Goal: Information Seeking & Learning: Learn about a topic

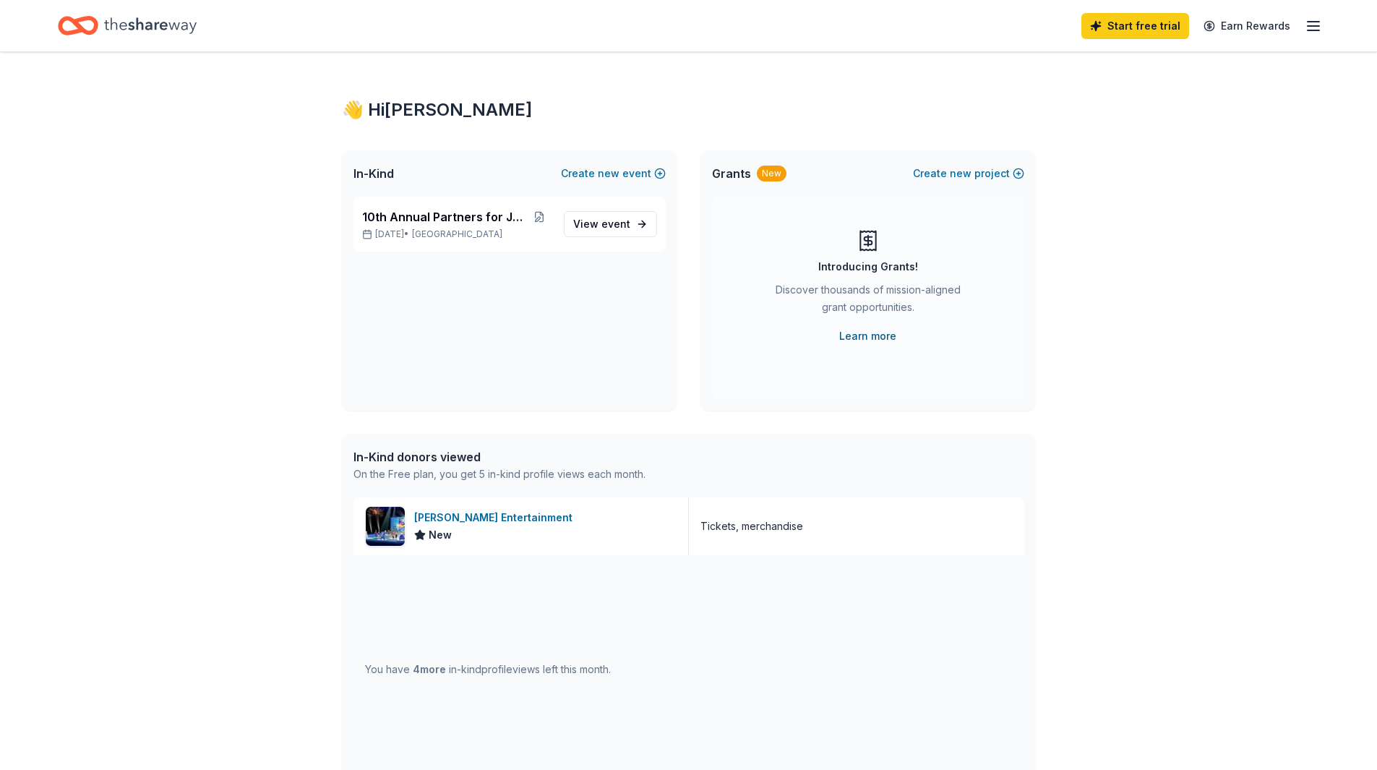
click at [856, 338] on link "Learn more" at bounding box center [867, 335] width 57 height 17
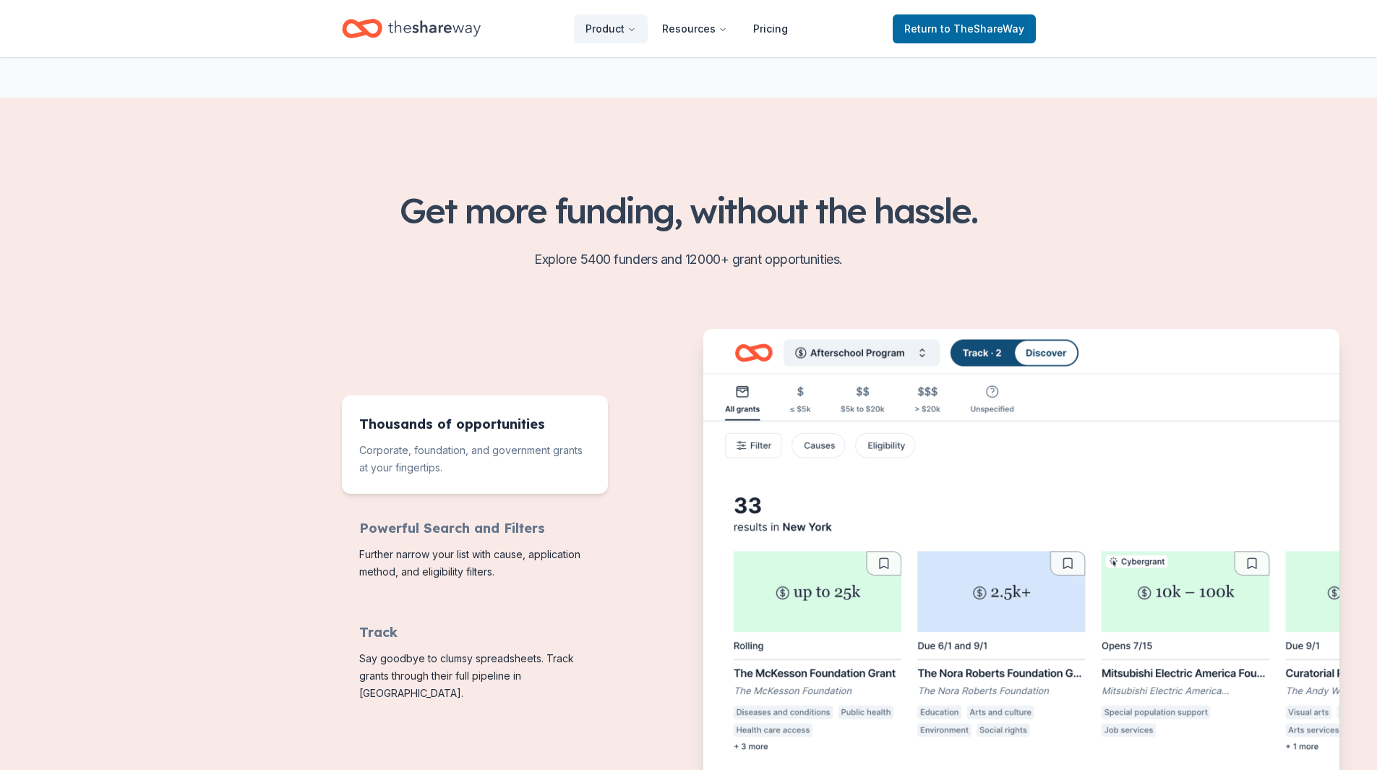
scroll to position [145, 0]
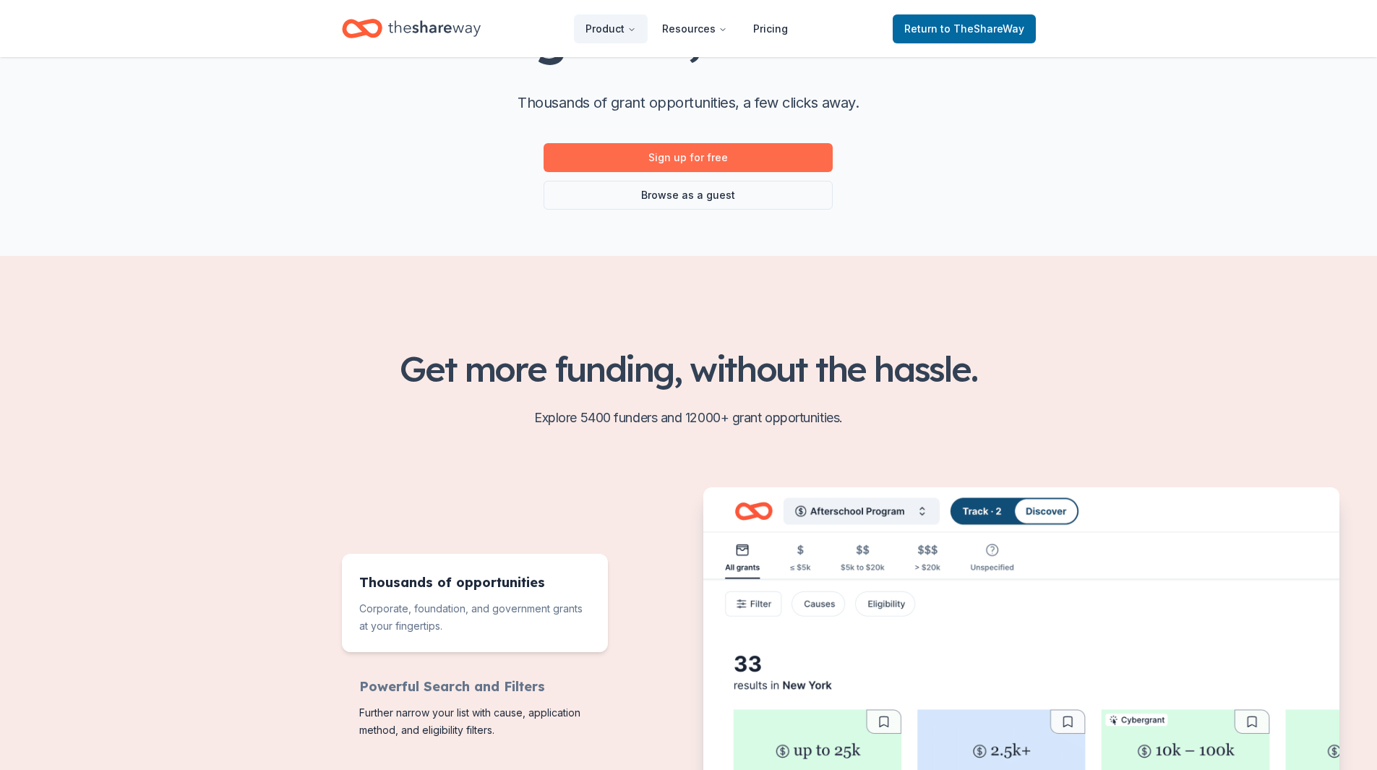
click at [738, 162] on link "Sign up for free" at bounding box center [688, 157] width 289 height 29
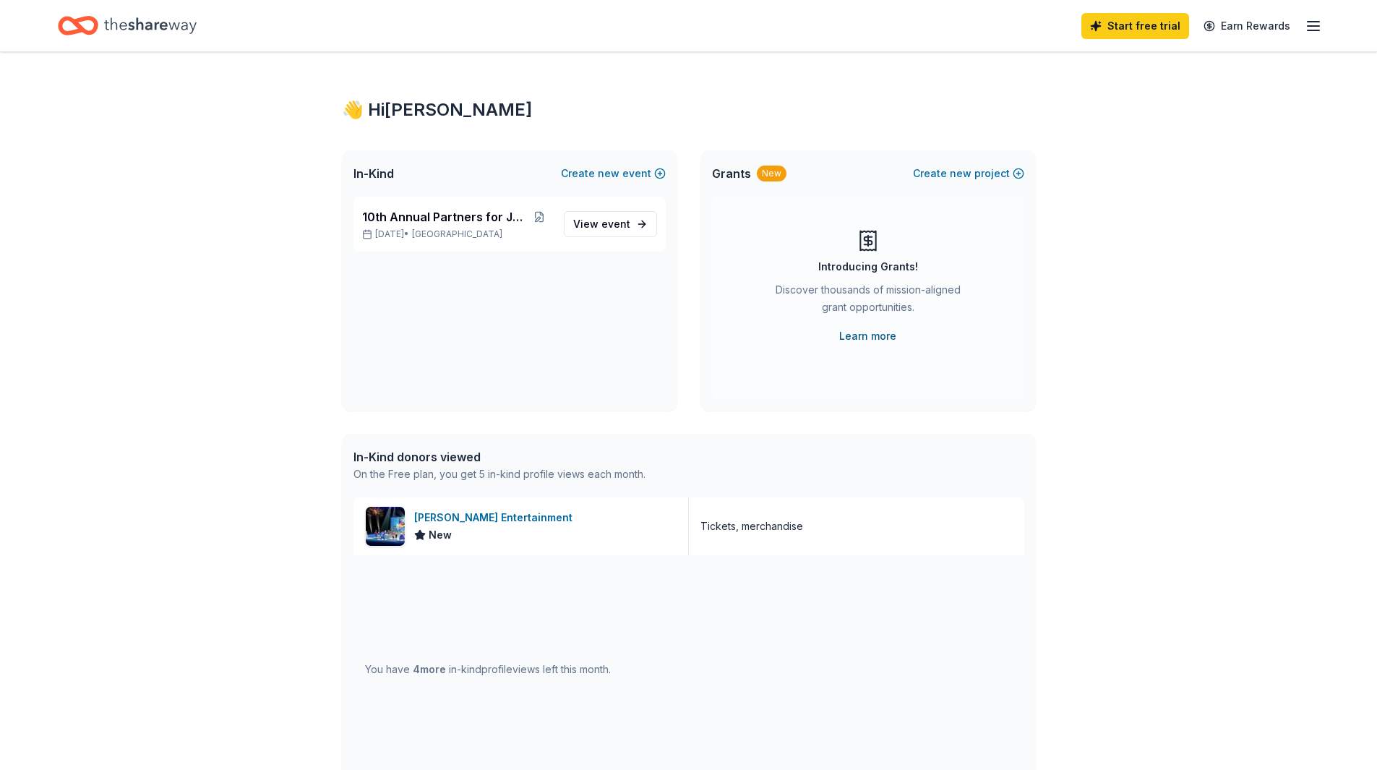
click at [861, 333] on link "Learn more" at bounding box center [867, 335] width 57 height 17
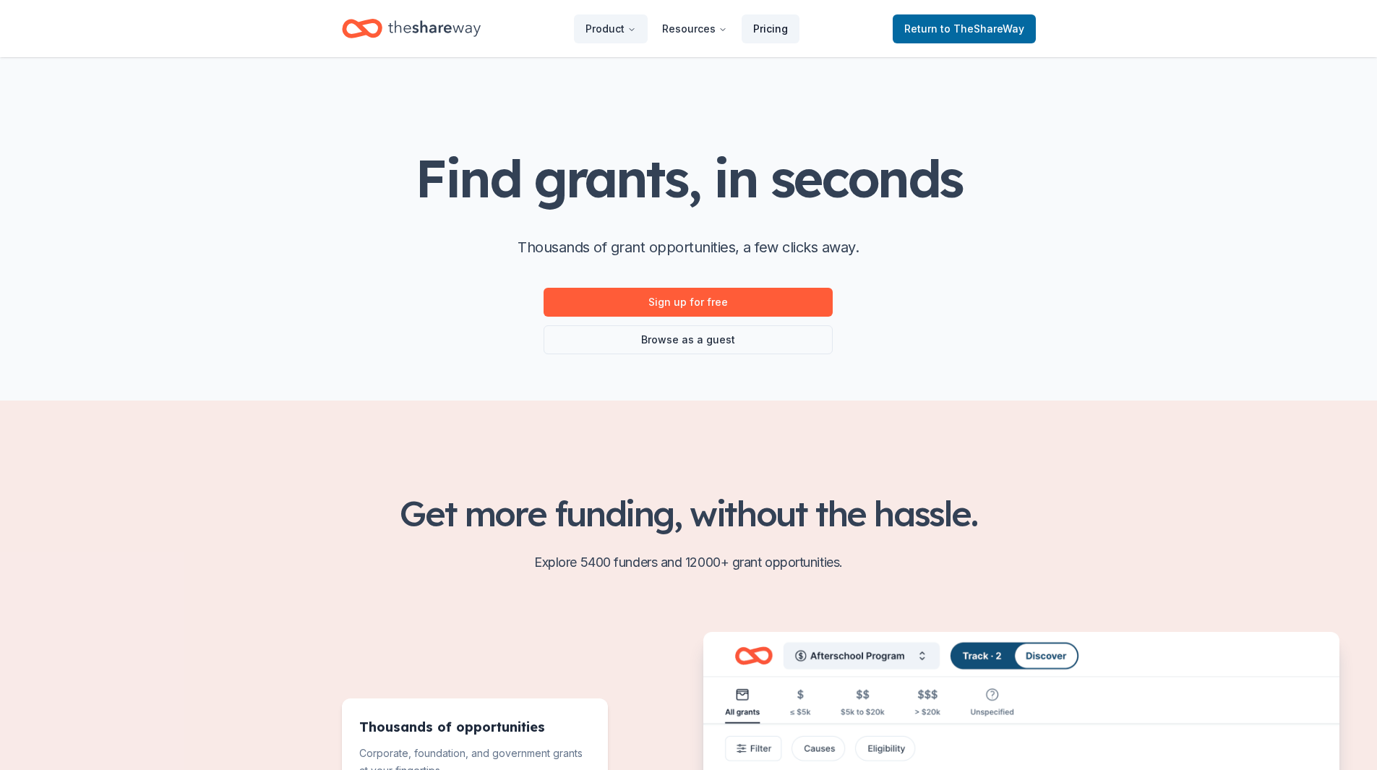
click at [760, 32] on link "Pricing" at bounding box center [771, 28] width 58 height 29
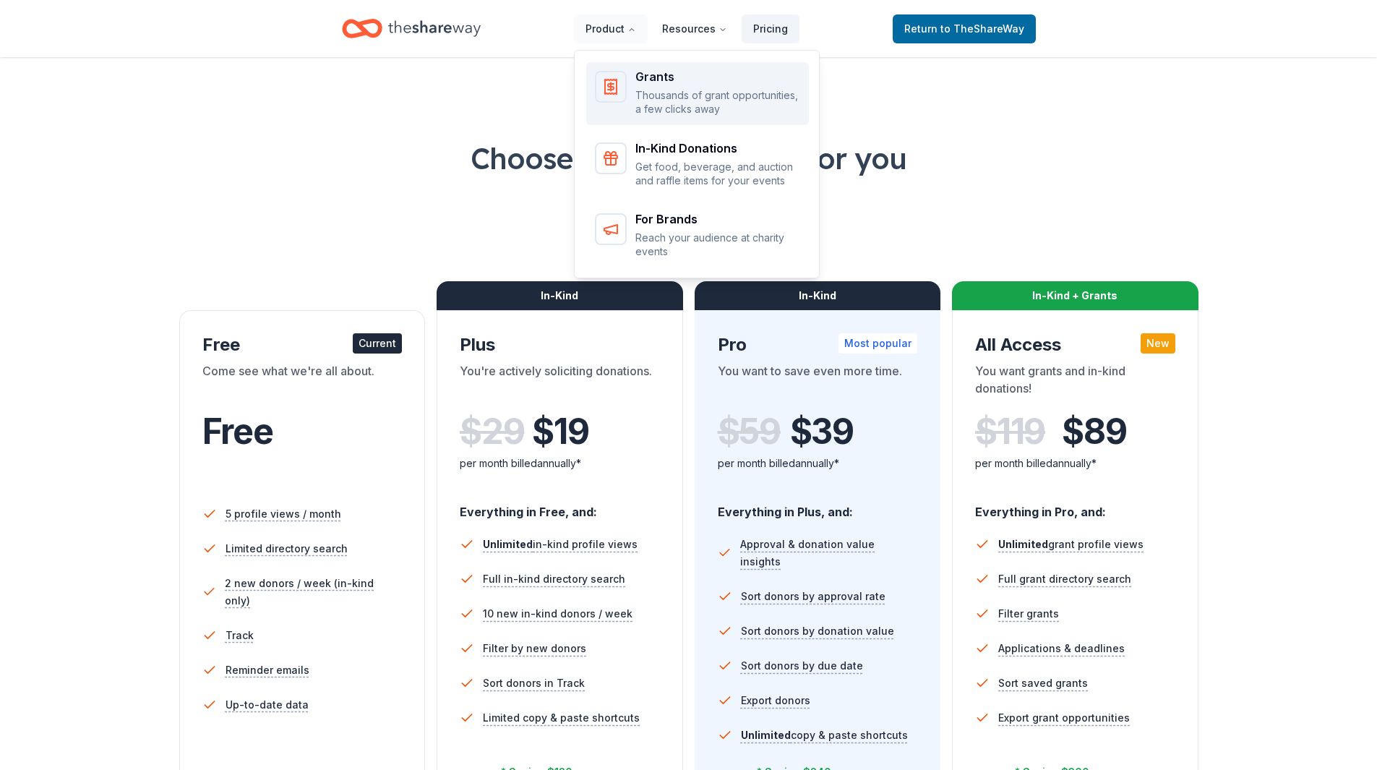
click at [660, 80] on div "Grants" at bounding box center [717, 77] width 165 height 12
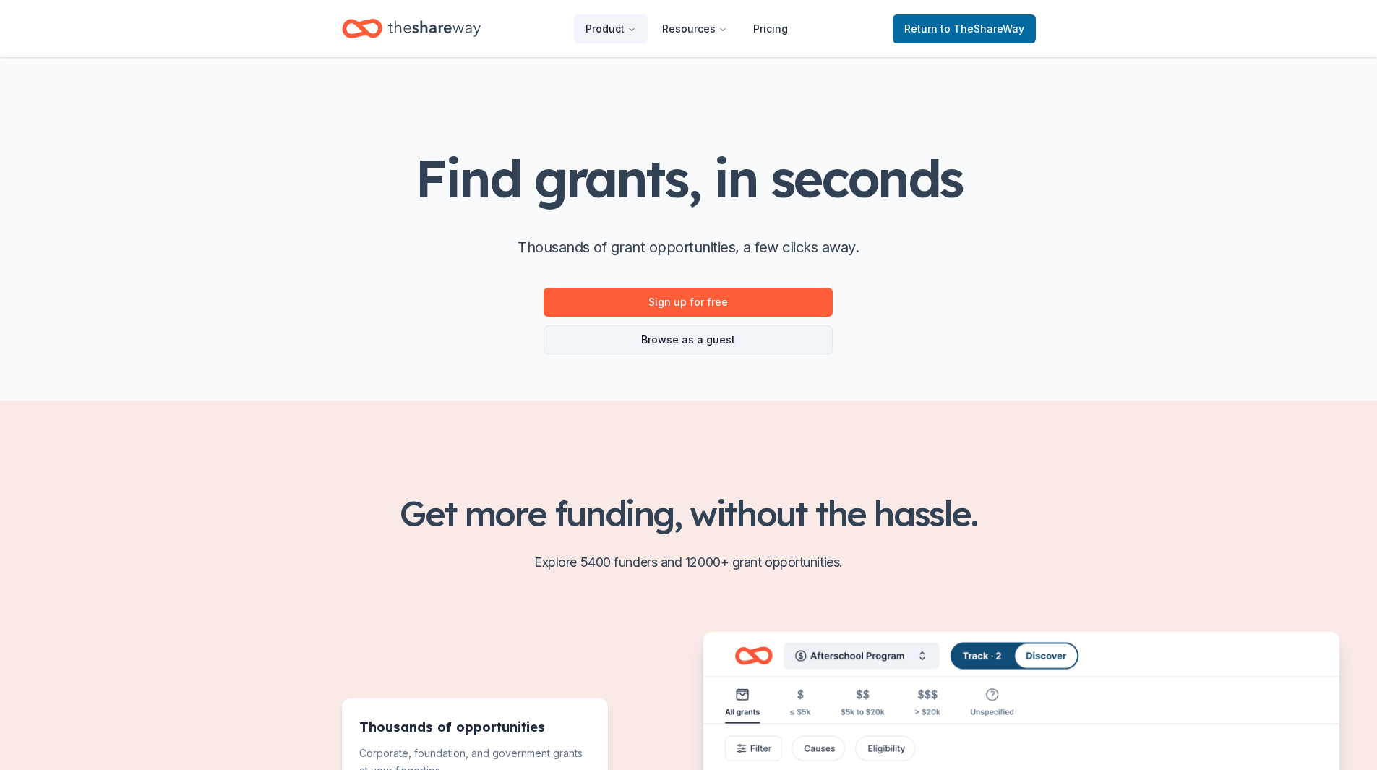
click at [750, 341] on link "Browse as a guest" at bounding box center [688, 339] width 289 height 29
click at [677, 340] on link "Browse as a guest" at bounding box center [688, 339] width 289 height 29
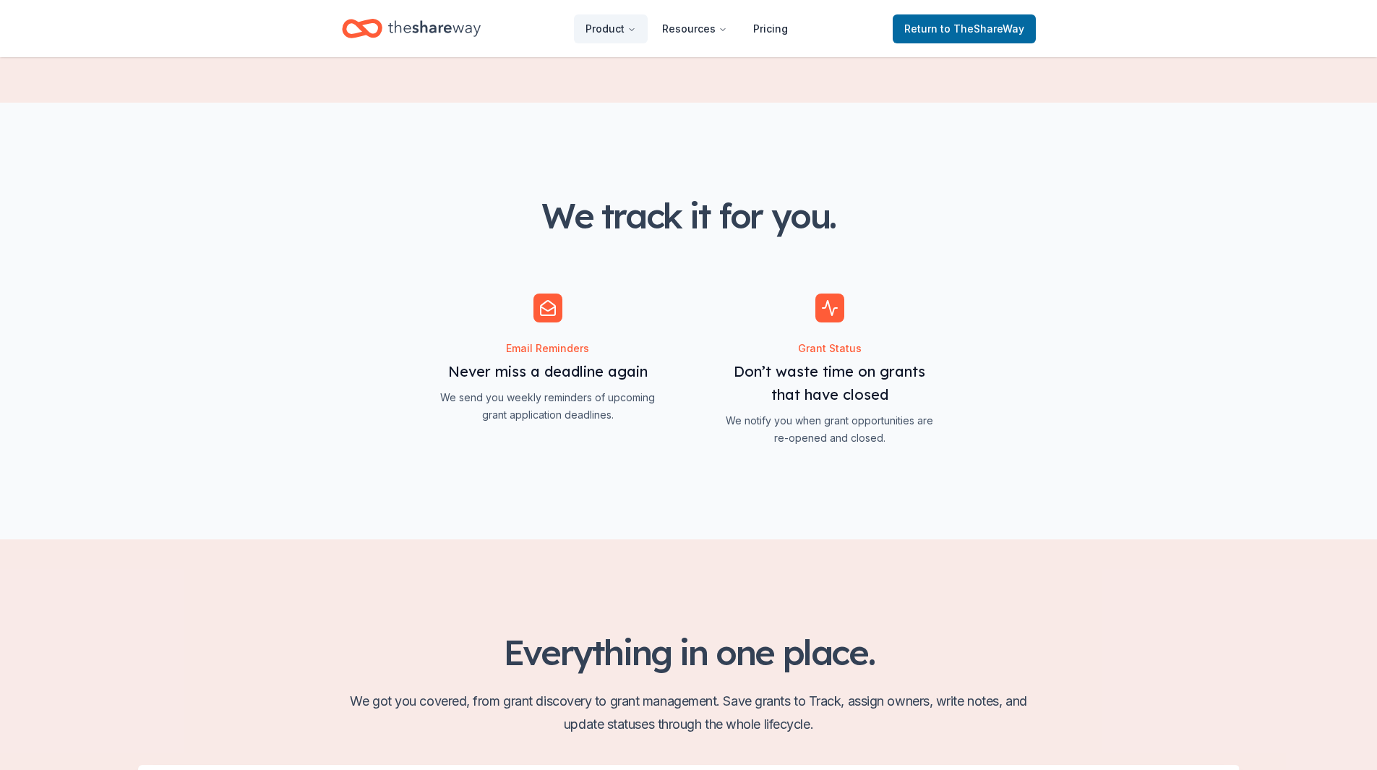
scroll to position [1157, 0]
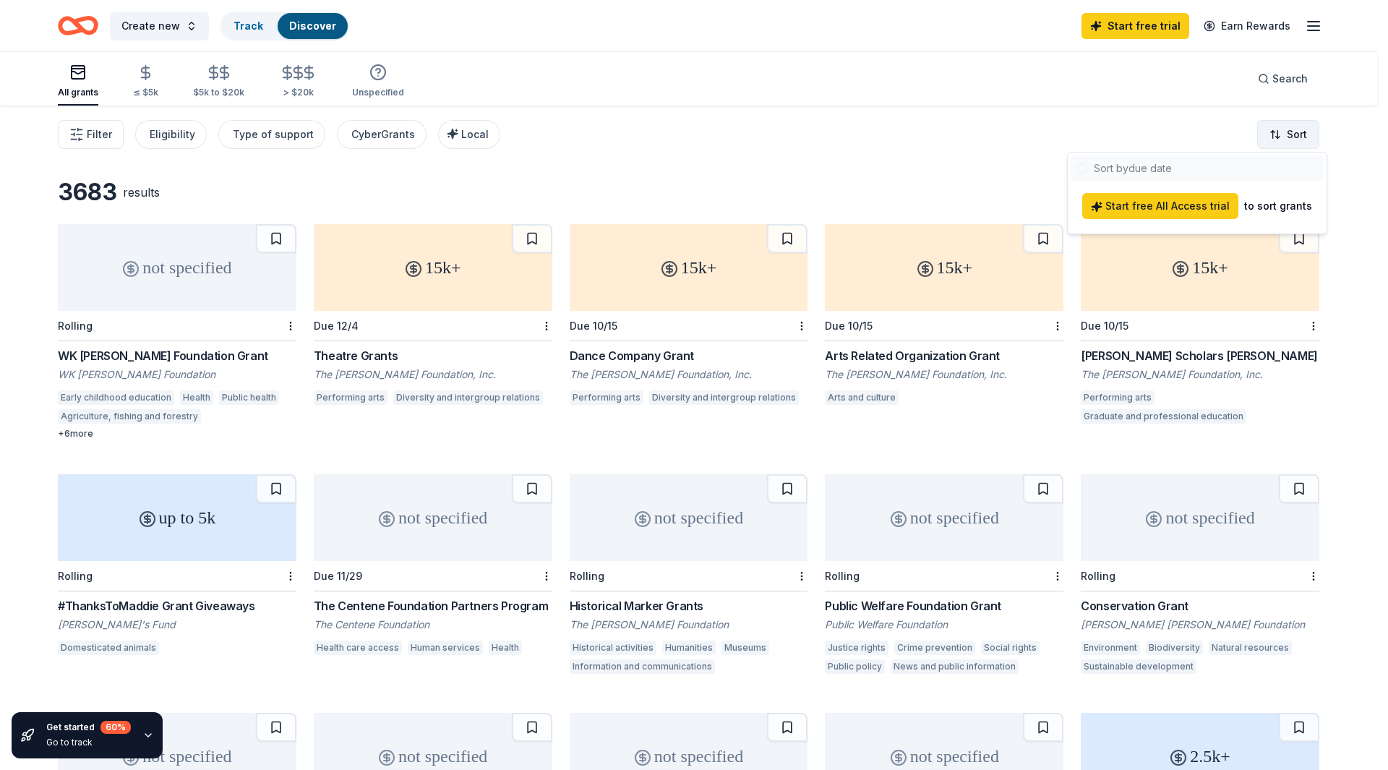
click at [1278, 131] on html "Create new Track Discover Start free trial Earn Rewards All grants ≤ $5k $5k to…" at bounding box center [694, 385] width 1388 height 770
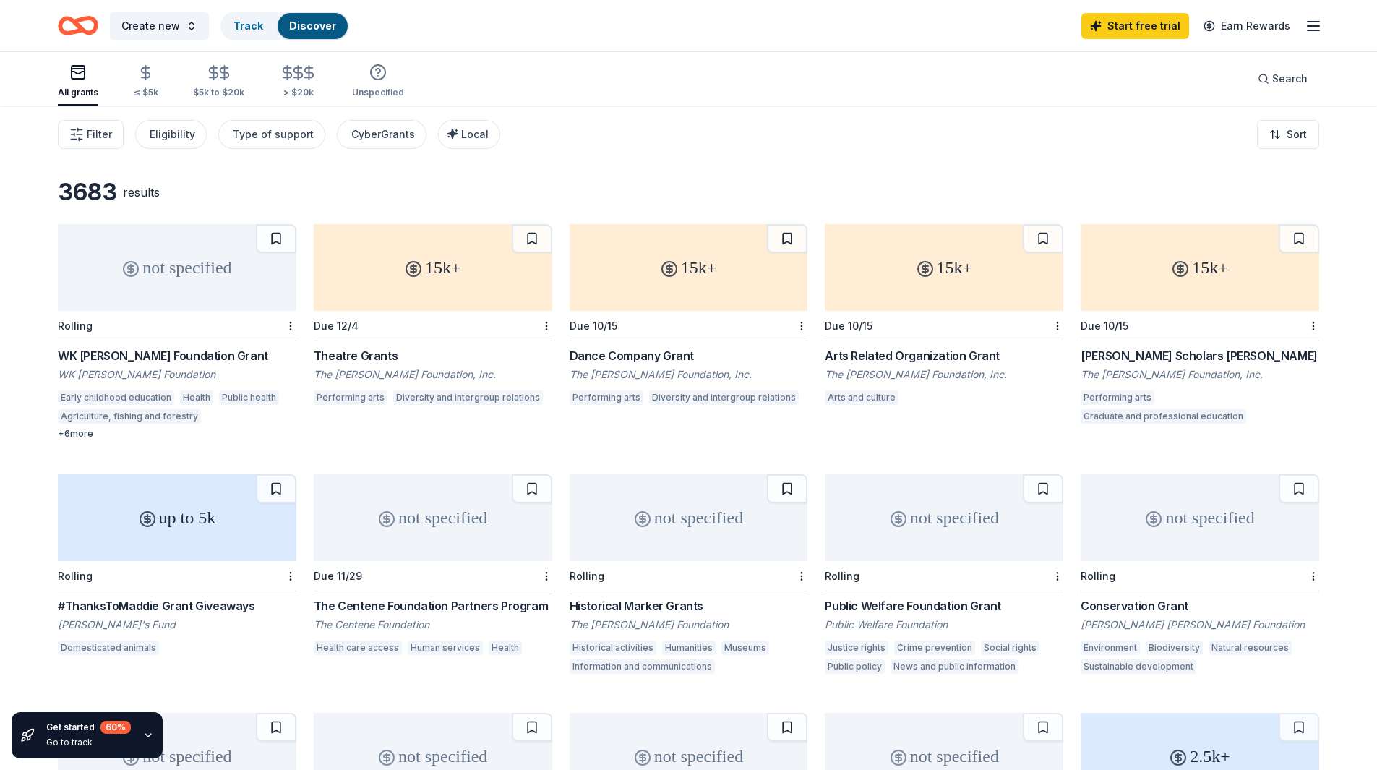
click at [937, 169] on html "Create new Track Discover Start free trial Earn Rewards All grants ≤ $5k $5k to…" at bounding box center [688, 385] width 1377 height 770
click at [90, 129] on span "Filter" at bounding box center [99, 134] width 25 height 17
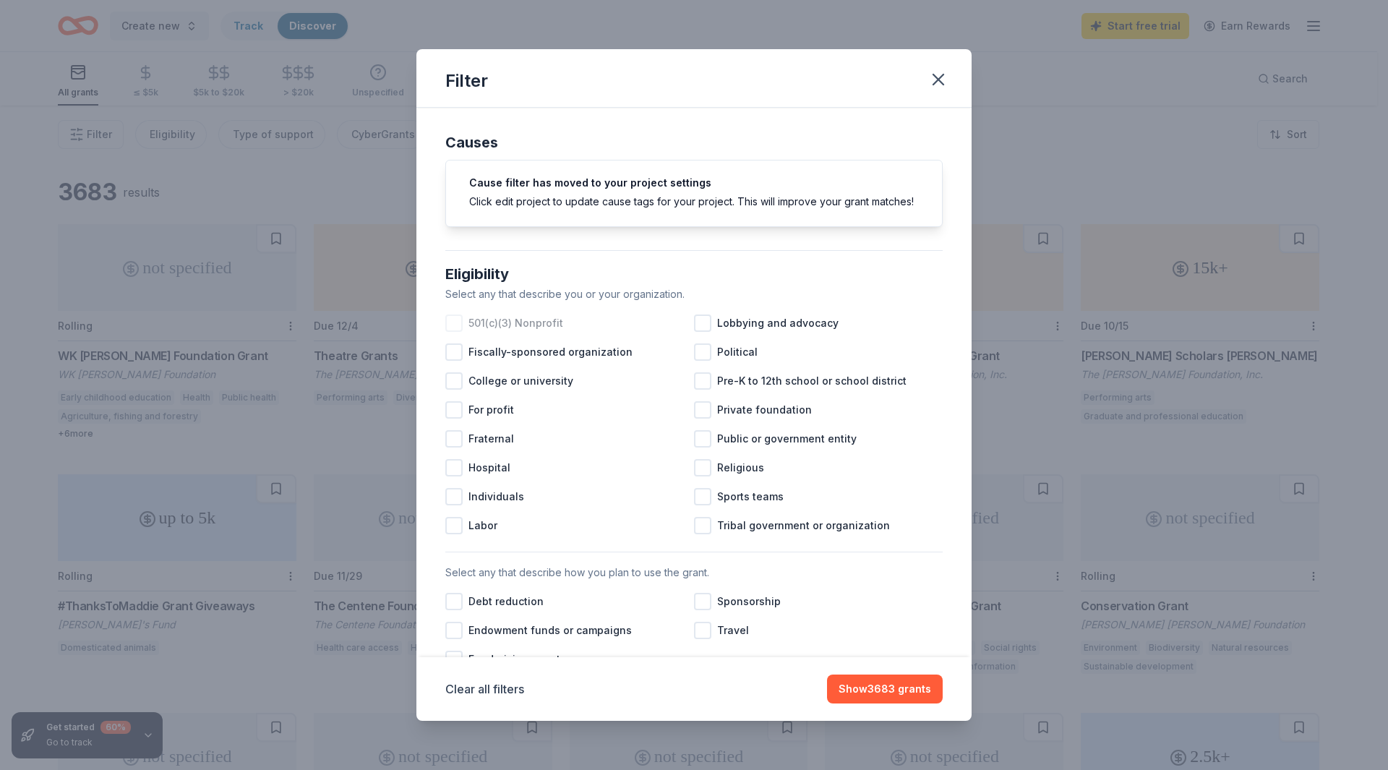
click at [458, 332] on div at bounding box center [453, 322] width 17 height 17
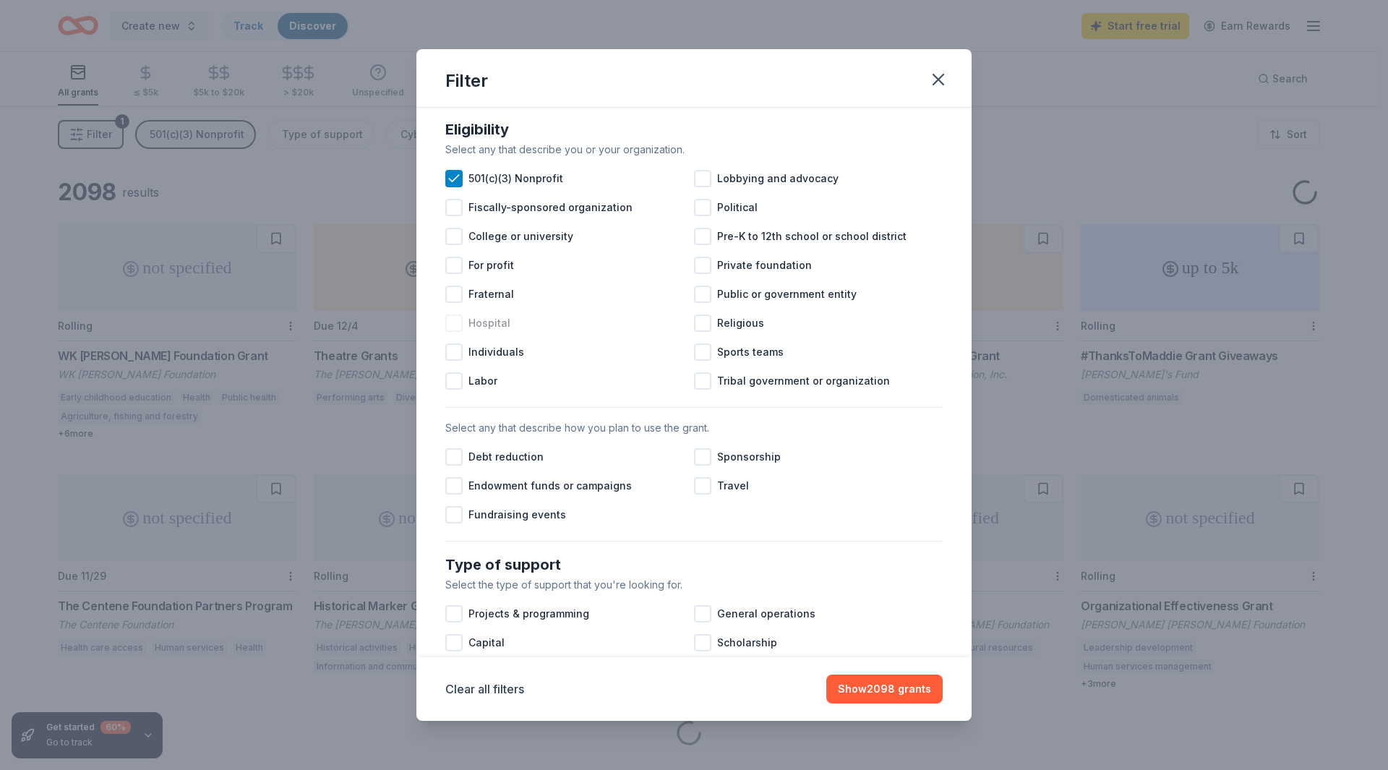
scroll to position [217, 0]
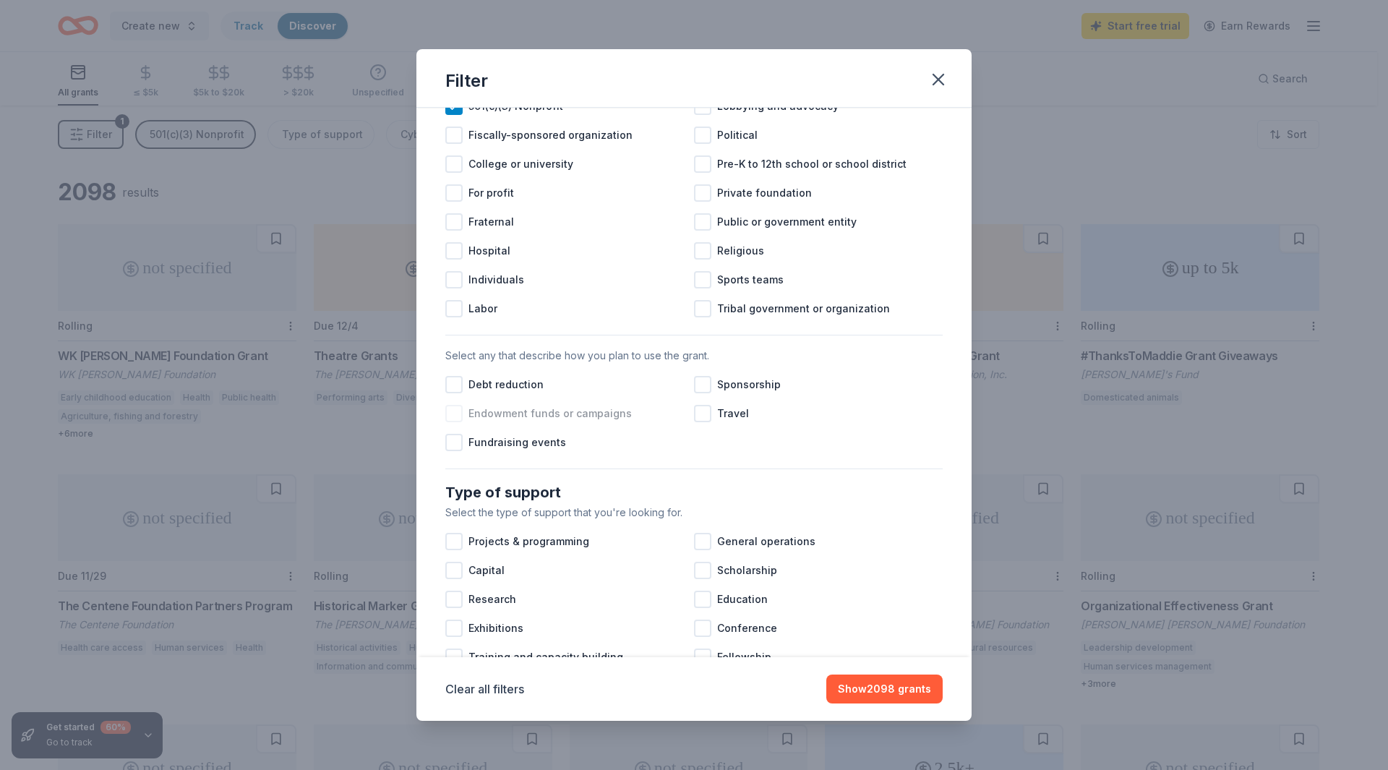
click at [453, 422] on div at bounding box center [453, 413] width 17 height 17
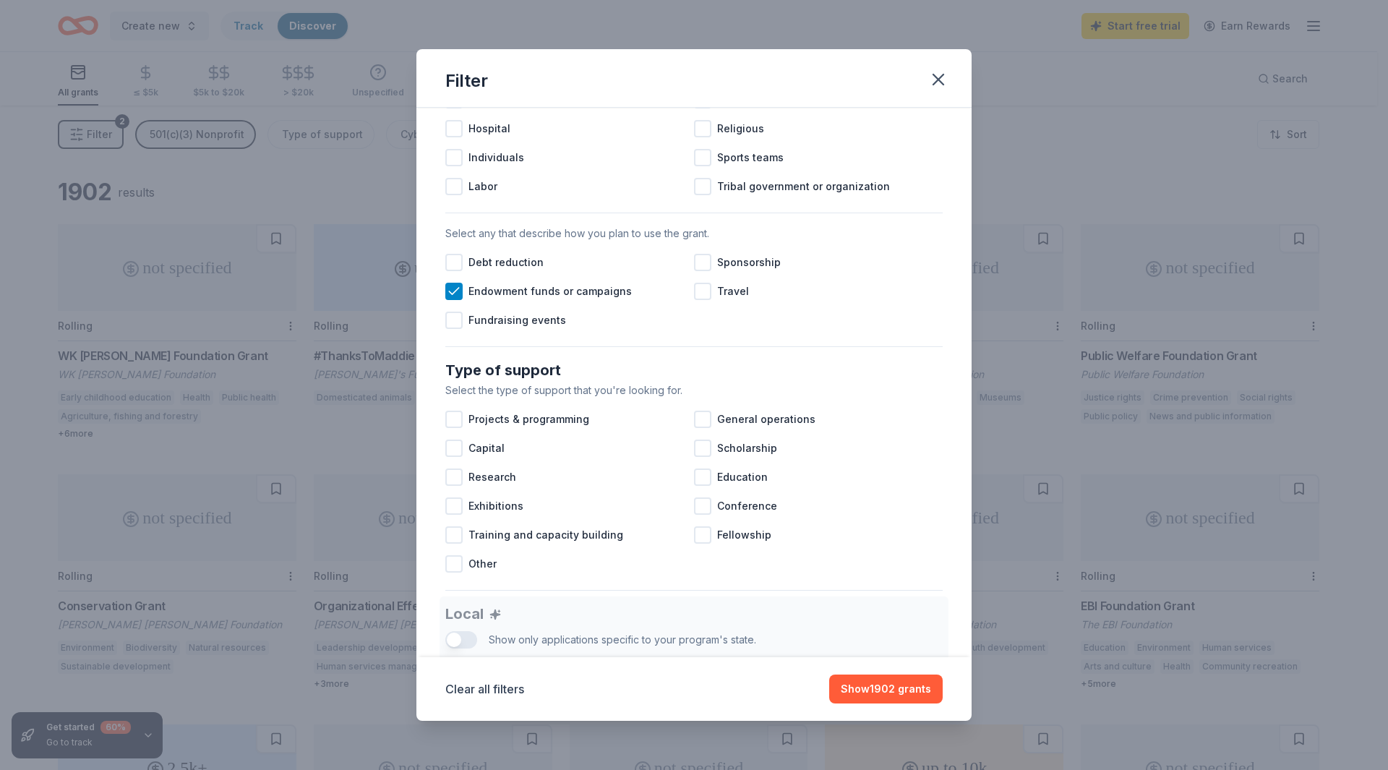
scroll to position [361, 0]
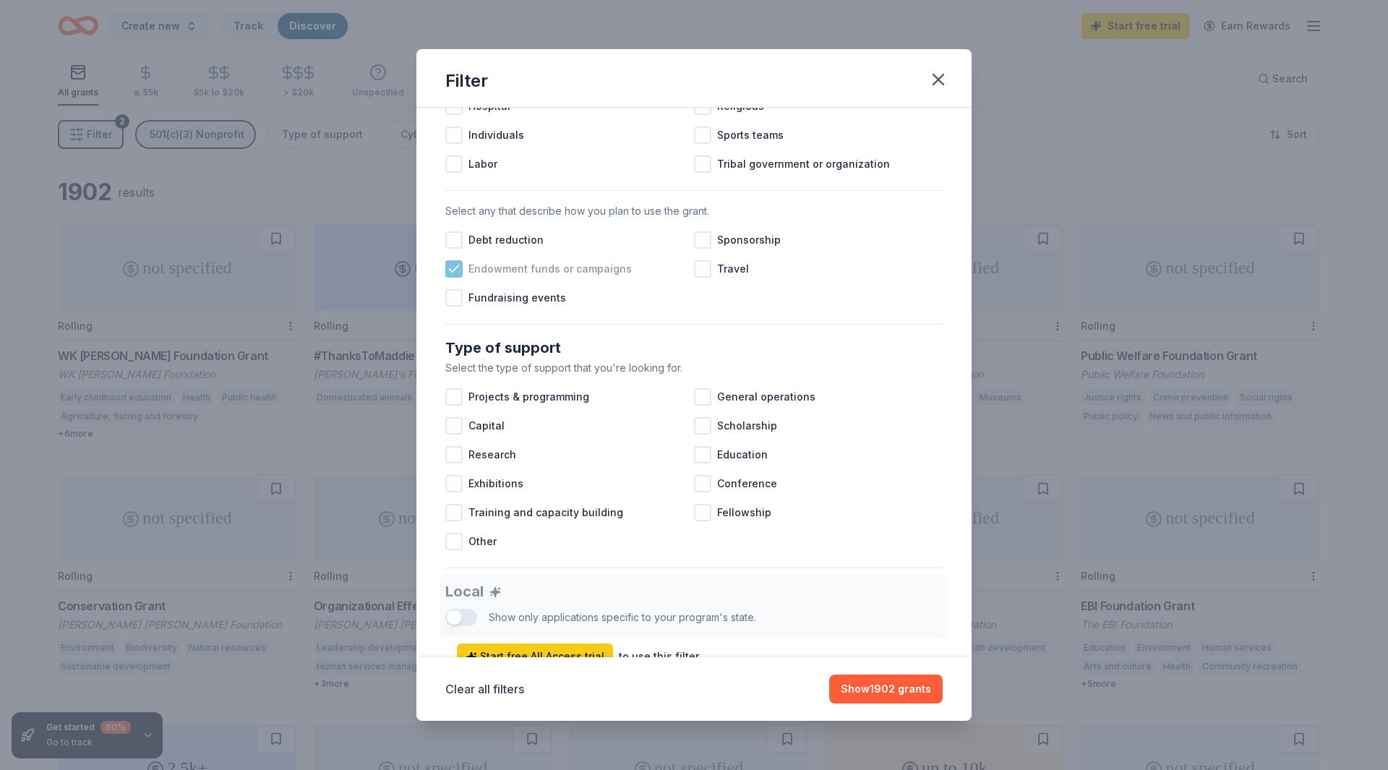
click at [457, 276] on icon at bounding box center [454, 269] width 14 height 14
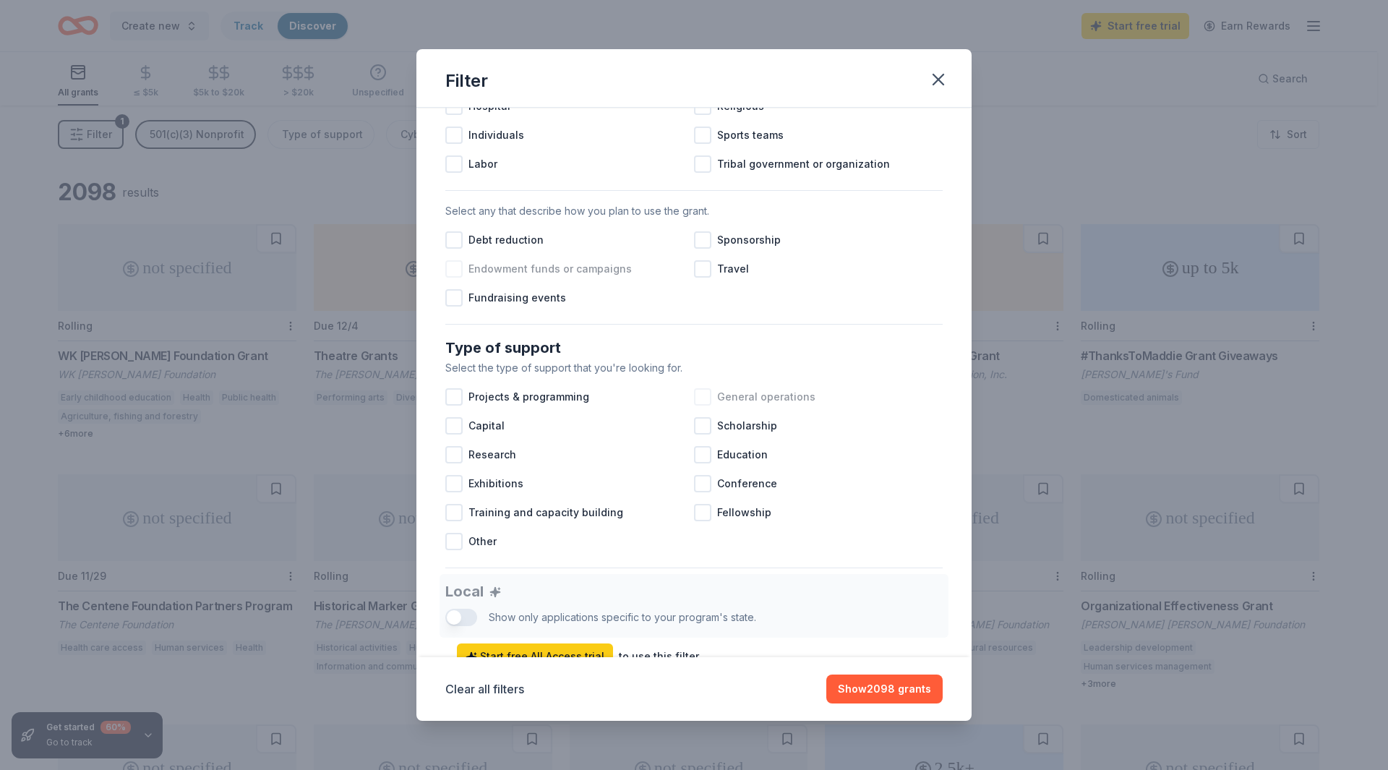
click at [700, 405] on div at bounding box center [702, 396] width 17 height 17
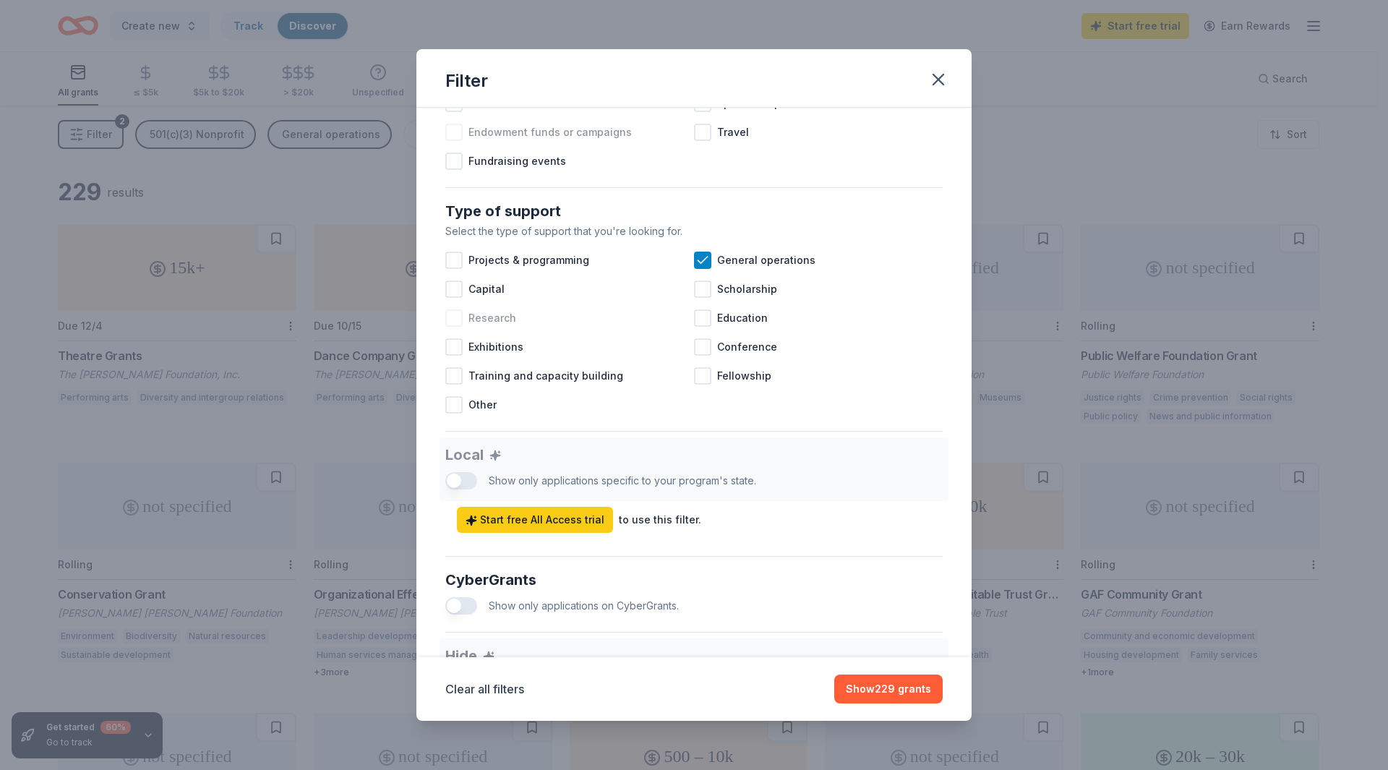
scroll to position [506, 0]
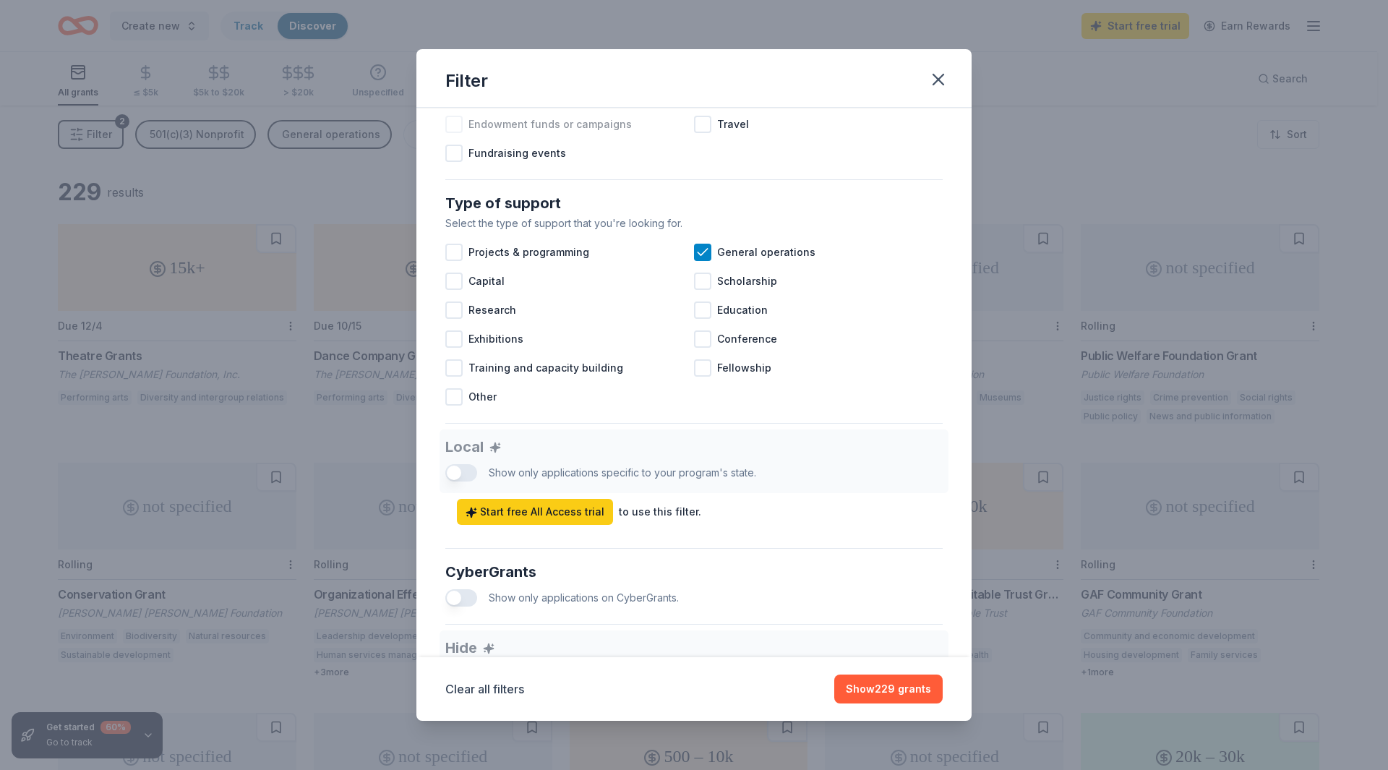
click at [457, 486] on div "Local Show only applications specific to your program's state. Start free All A…" at bounding box center [693, 476] width 497 height 95
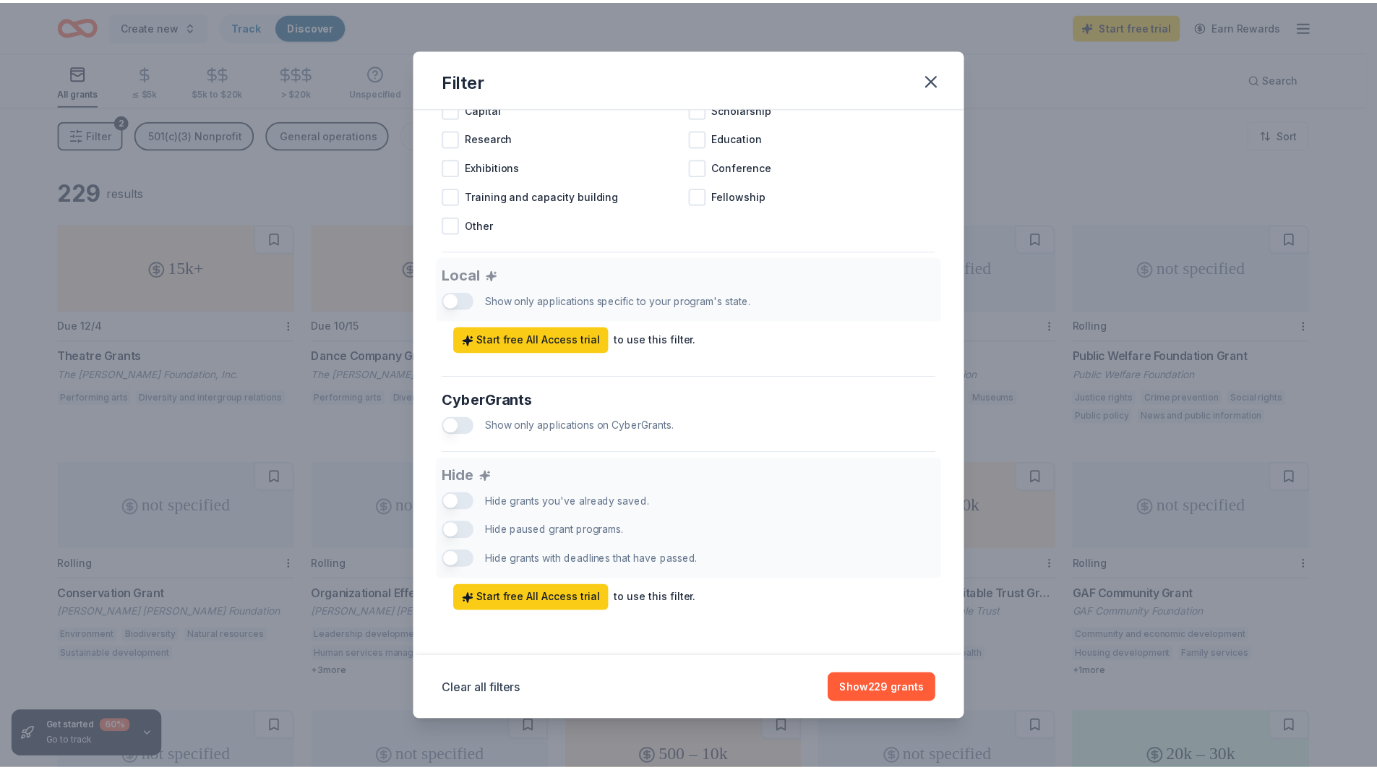
scroll to position [693, 0]
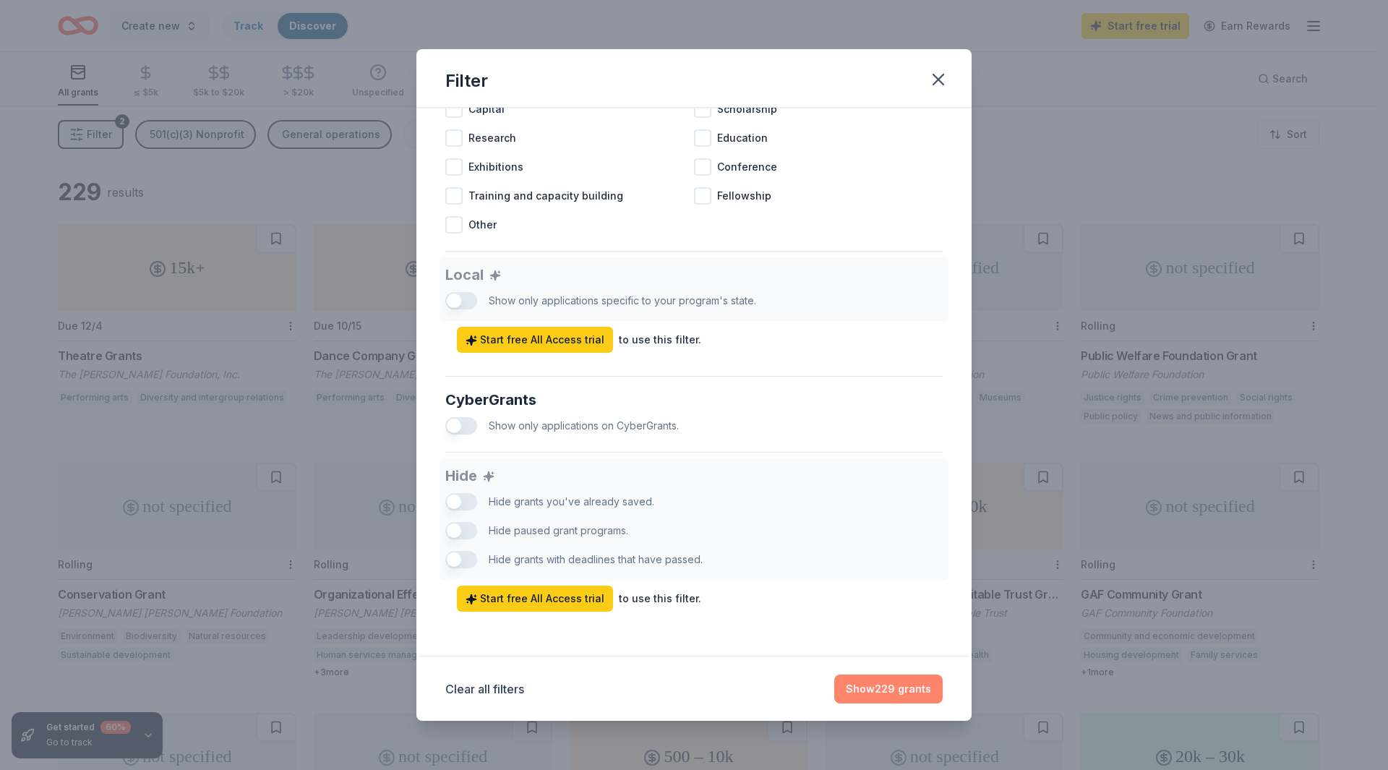
click at [874, 693] on button "Show 229 grants" at bounding box center [888, 688] width 108 height 29
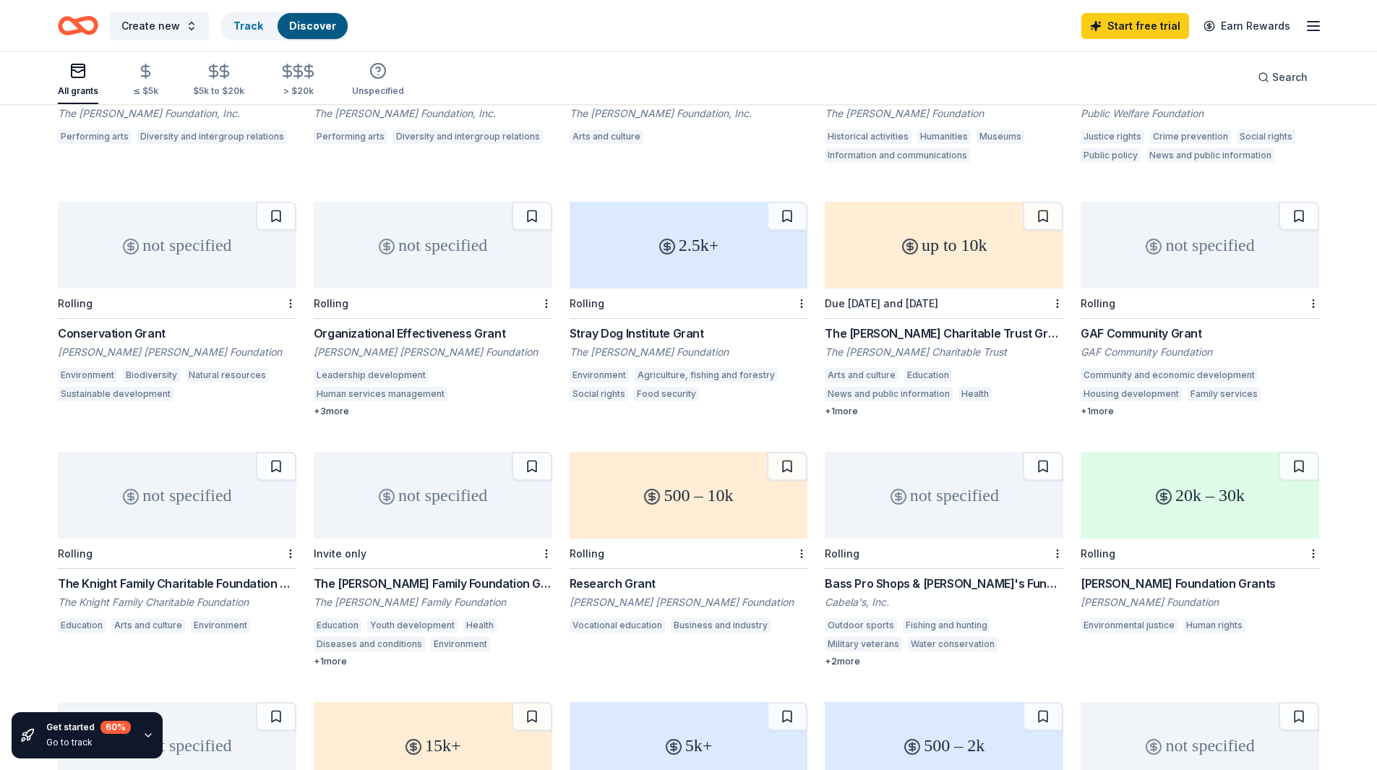
scroll to position [289, 0]
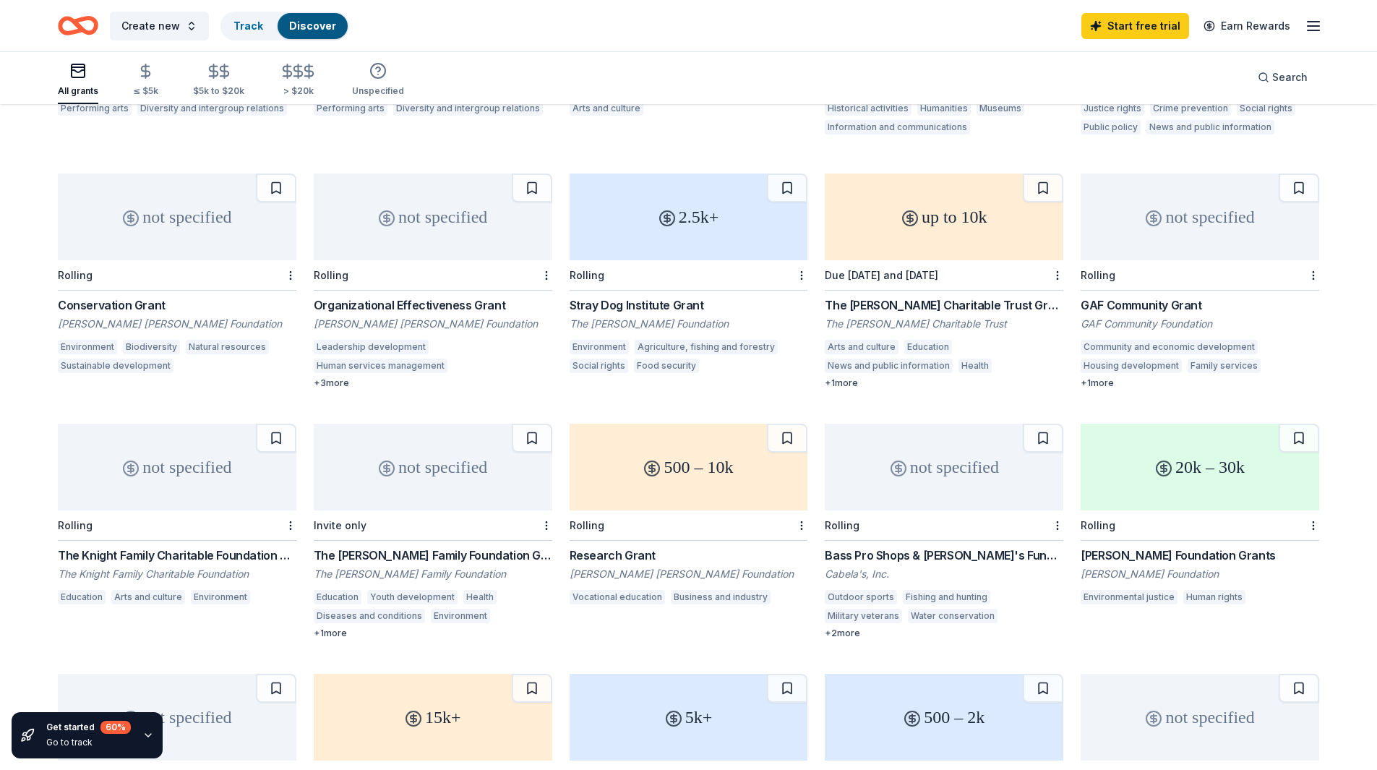
click at [428, 301] on div "Organizational Effectiveness Grant" at bounding box center [433, 304] width 239 height 17
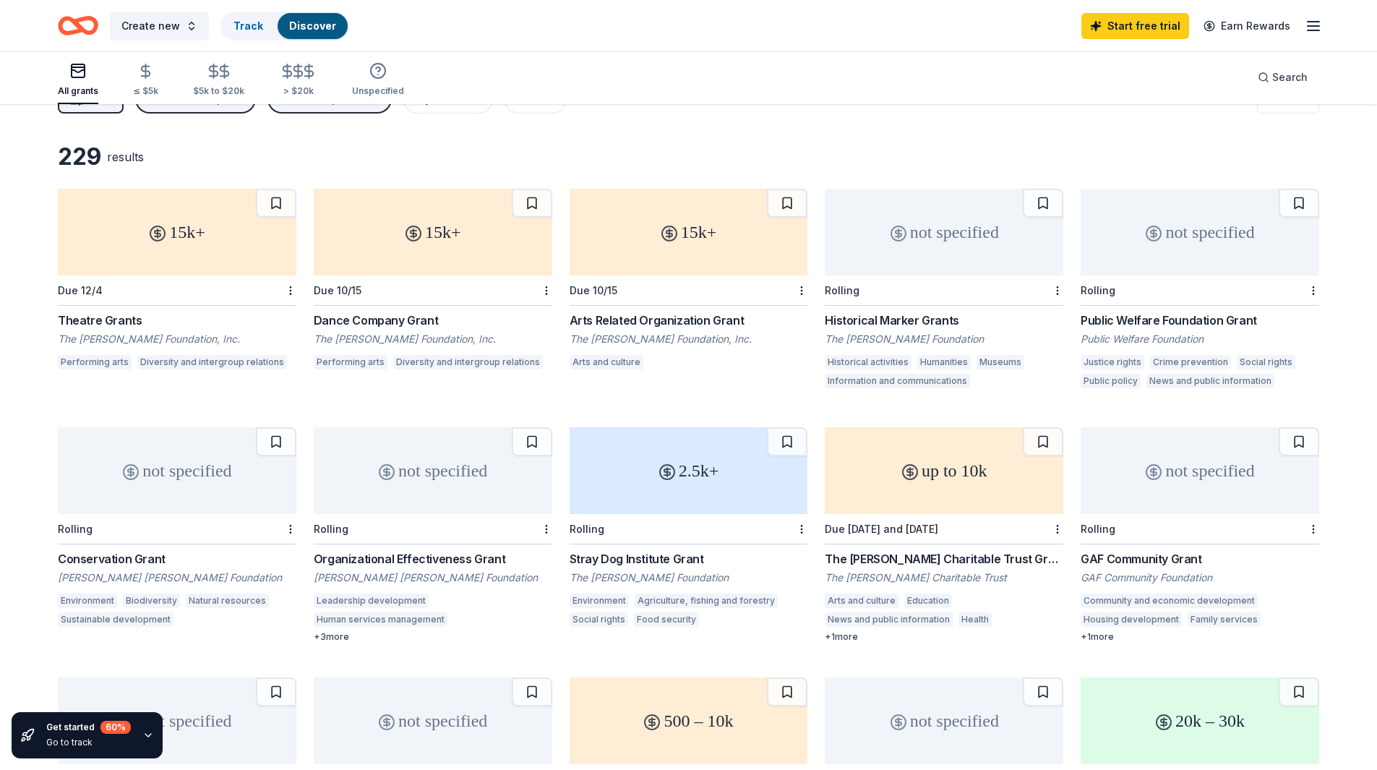
scroll to position [0, 0]
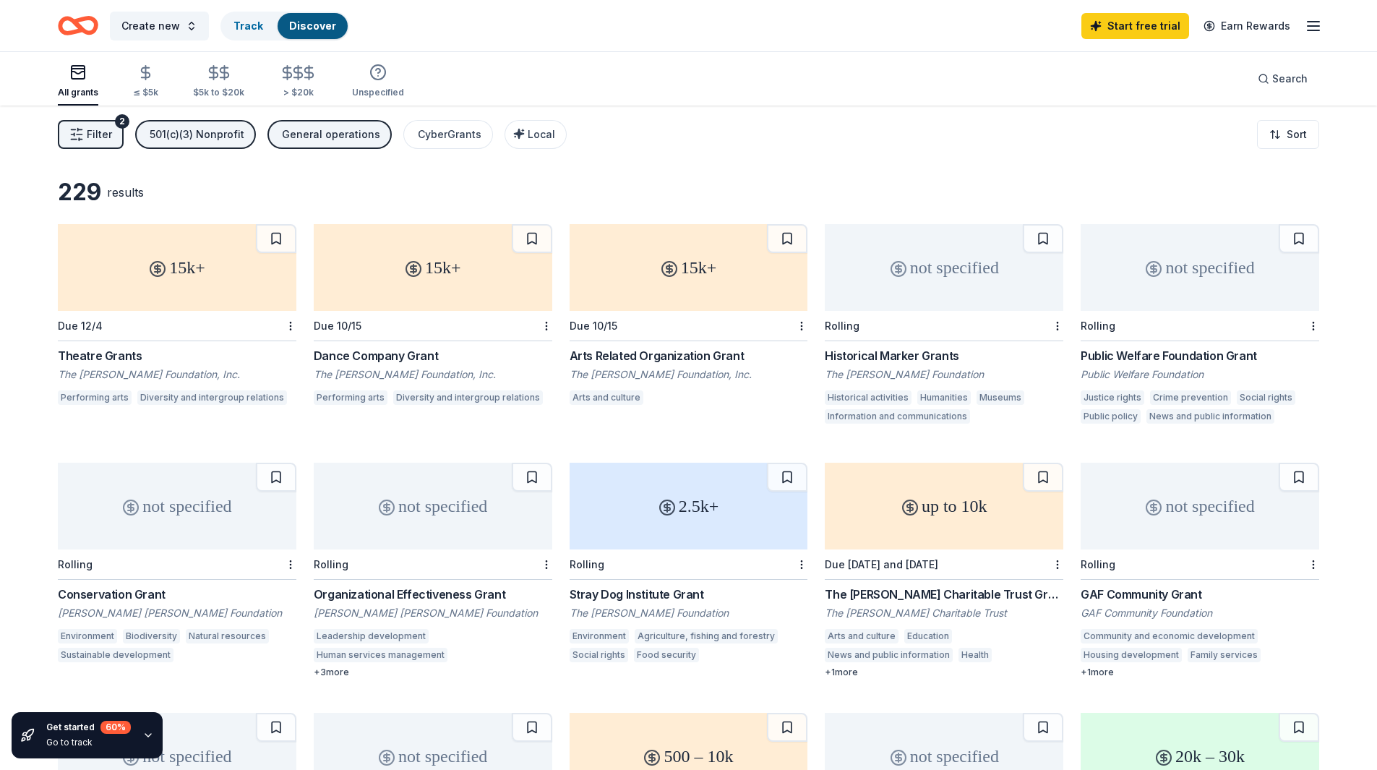
click at [1162, 351] on div "Public Welfare Foundation Grant" at bounding box center [1200, 355] width 239 height 17
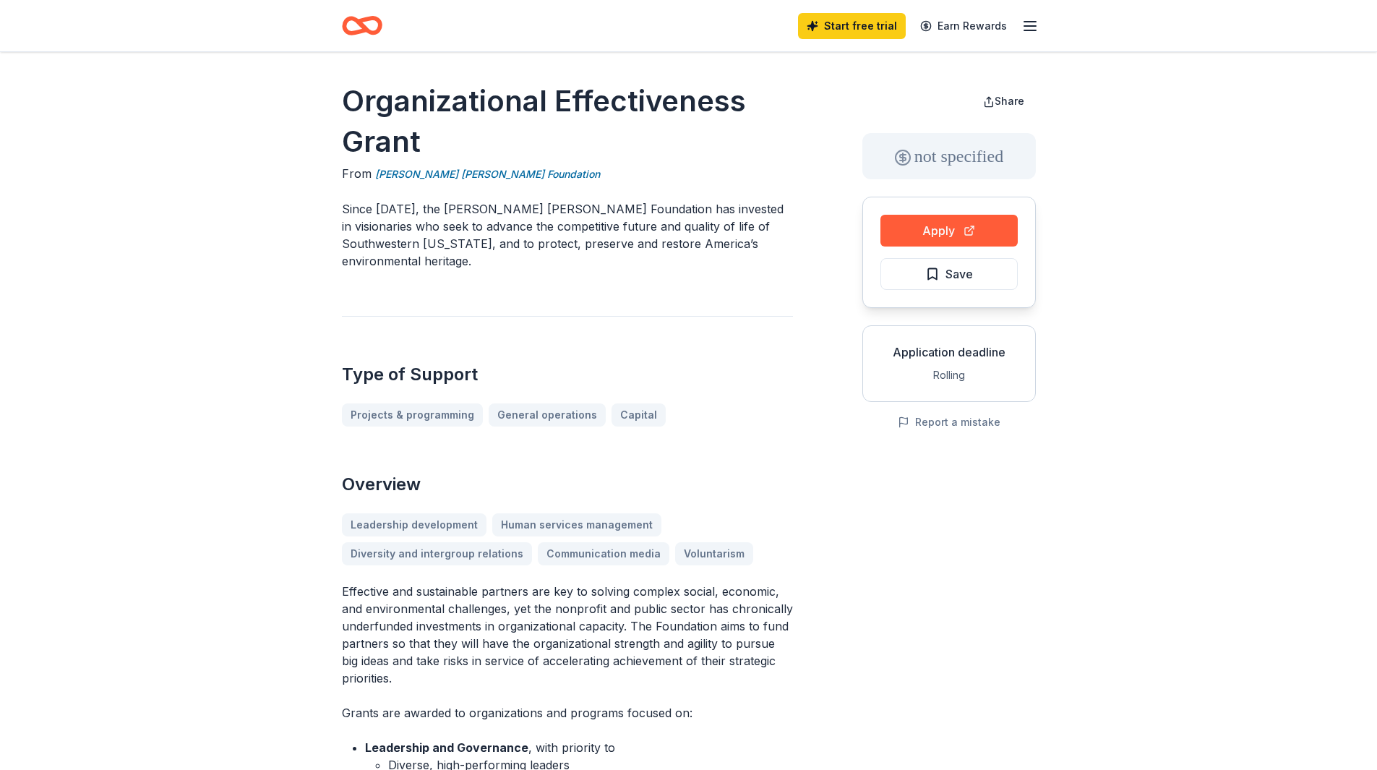
scroll to position [72, 0]
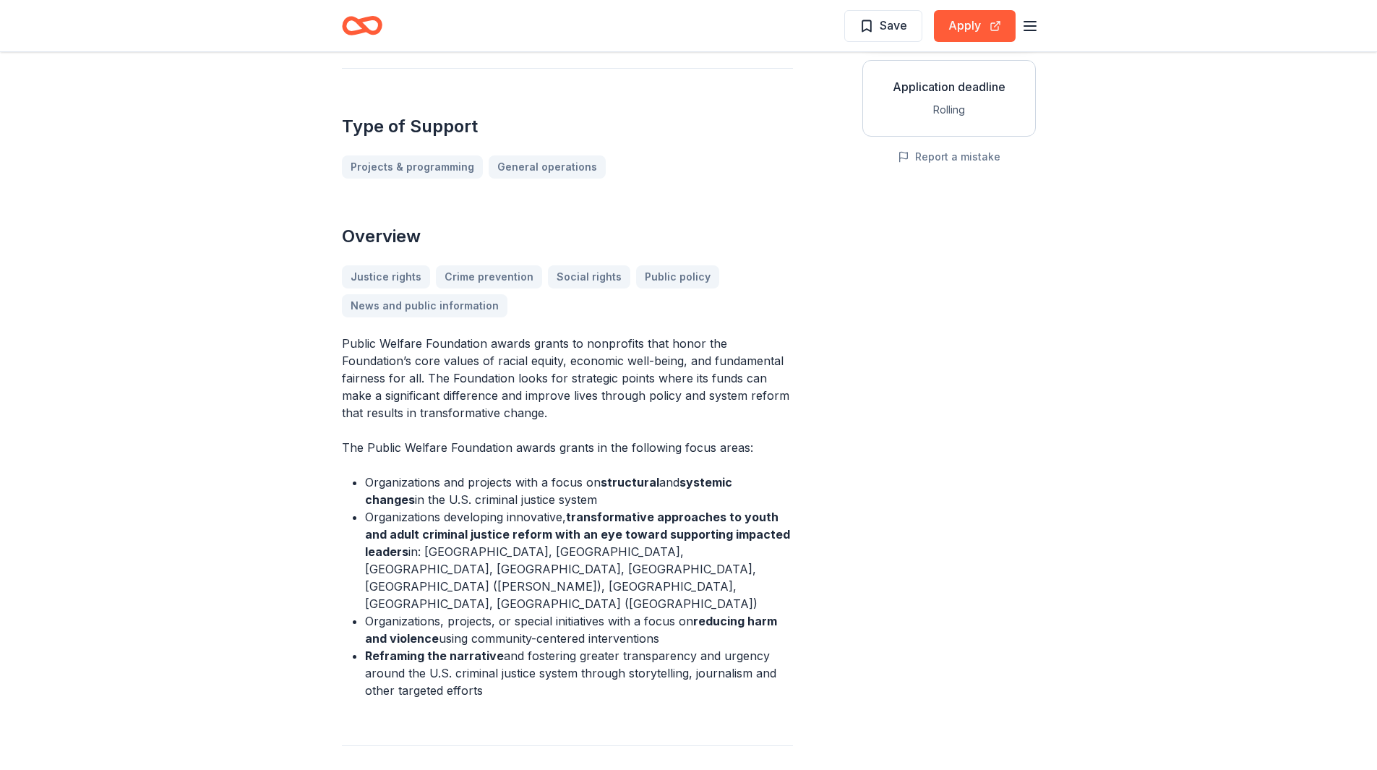
scroll to position [289, 0]
